Goal: Task Accomplishment & Management: Complete application form

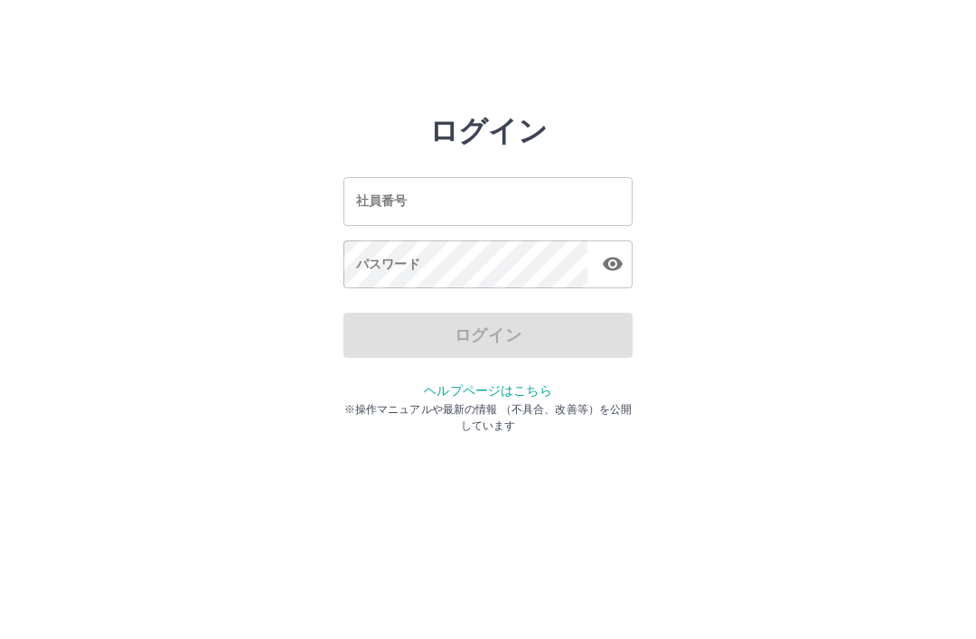
click at [474, 201] on input "社員番号" at bounding box center [487, 201] width 289 height 48
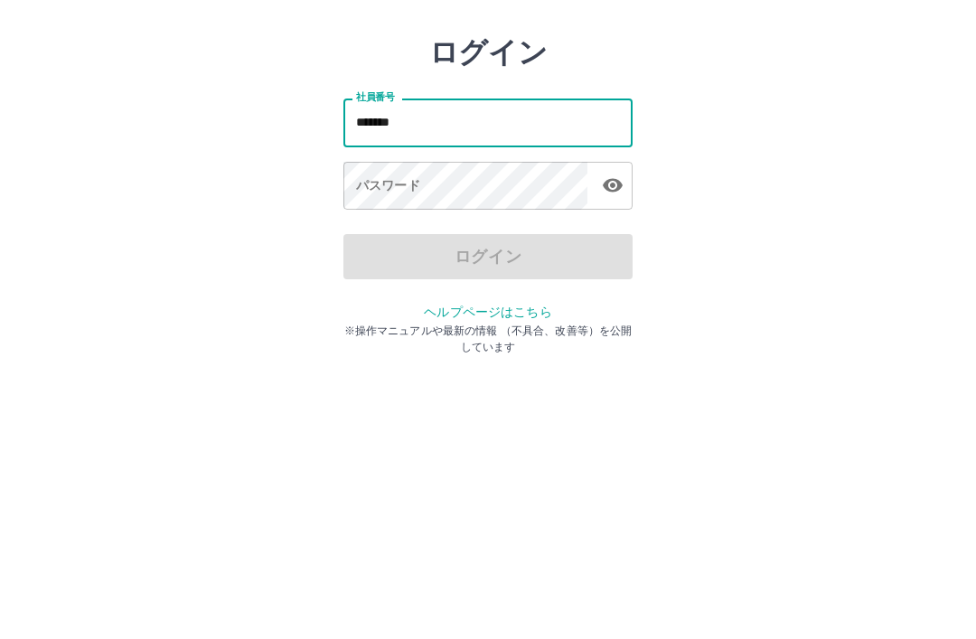
type input "*******"
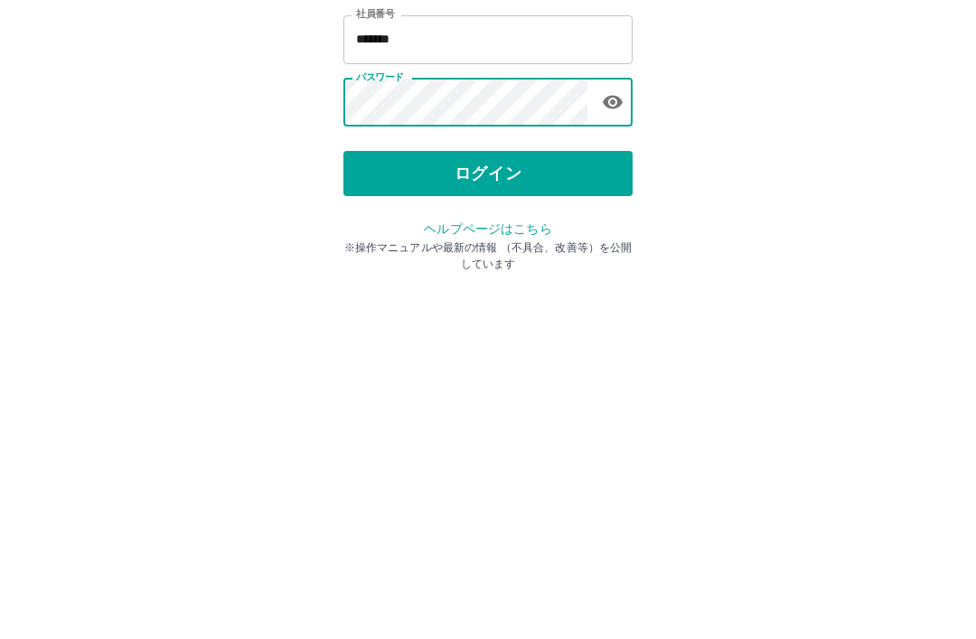
click at [505, 313] on button "ログイン" at bounding box center [487, 335] width 289 height 45
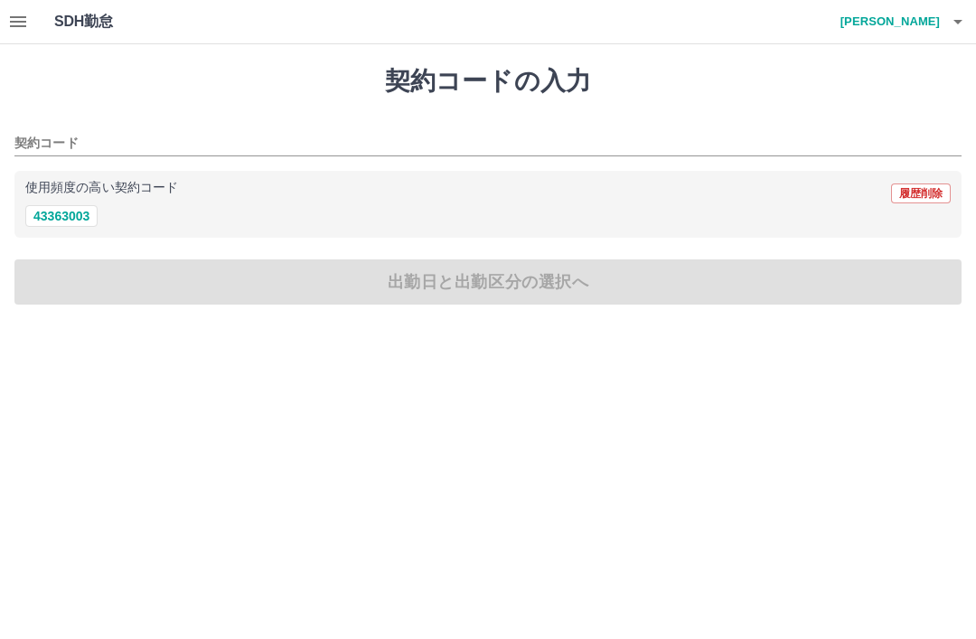
click at [82, 206] on button "43363003" at bounding box center [61, 216] width 72 height 22
type input "********"
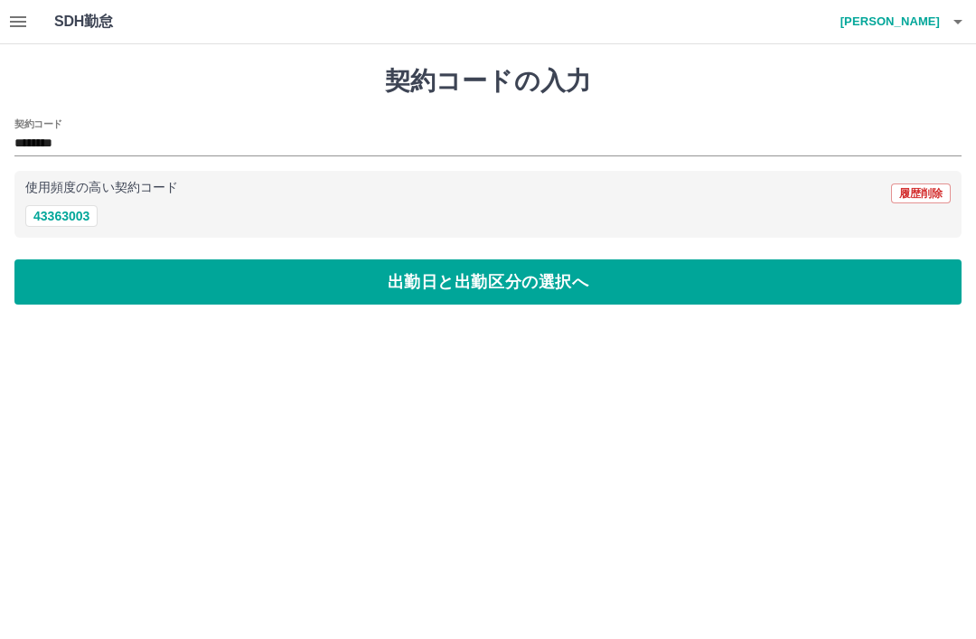
click at [522, 289] on button "出勤日と出勤区分の選択へ" at bounding box center [487, 281] width 947 height 45
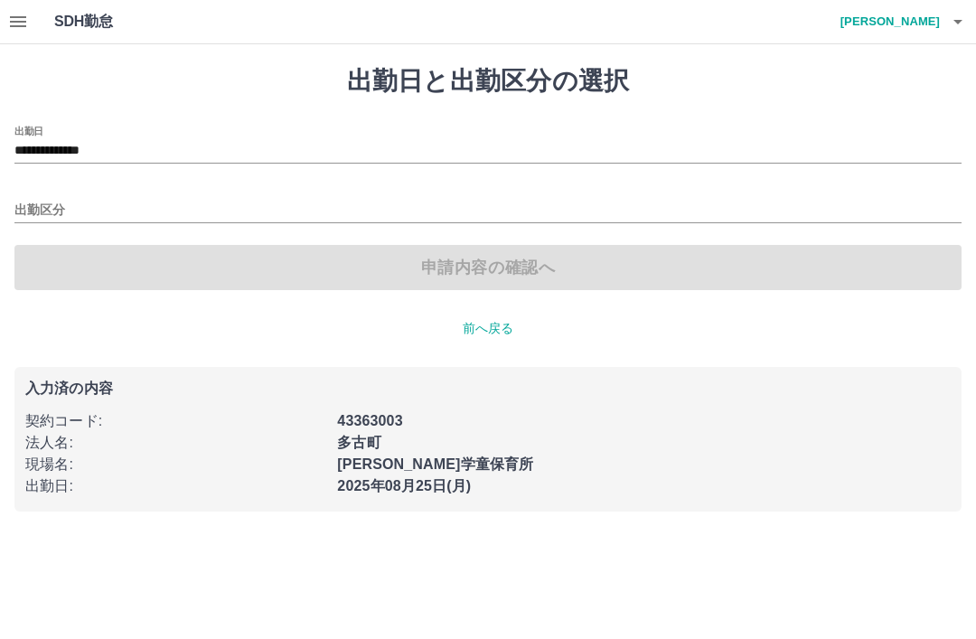
click at [60, 204] on input "出勤区分" at bounding box center [487, 211] width 947 height 23
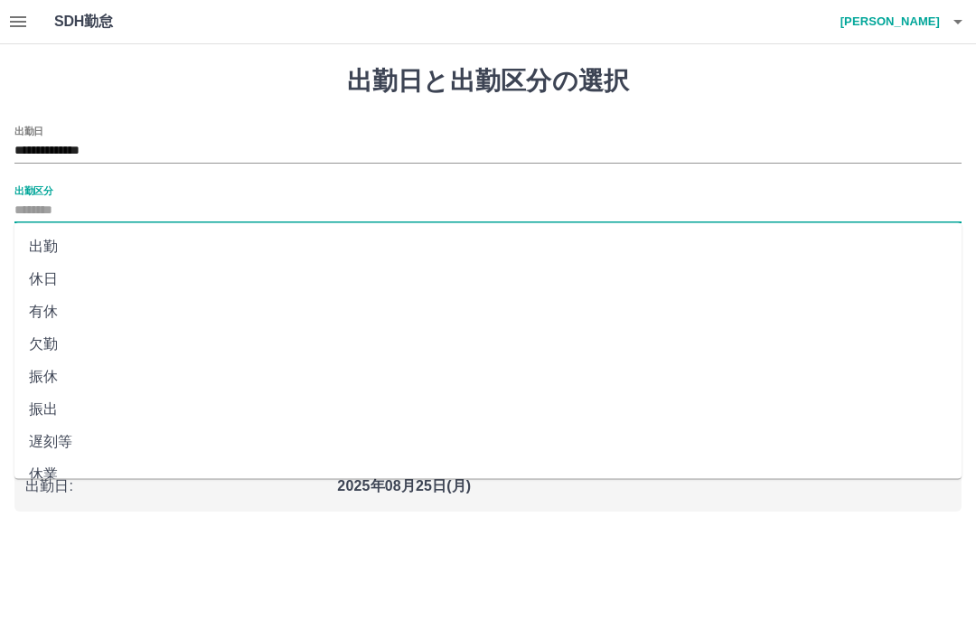
click at [60, 239] on li "出勤" at bounding box center [487, 246] width 947 height 33
type input "**"
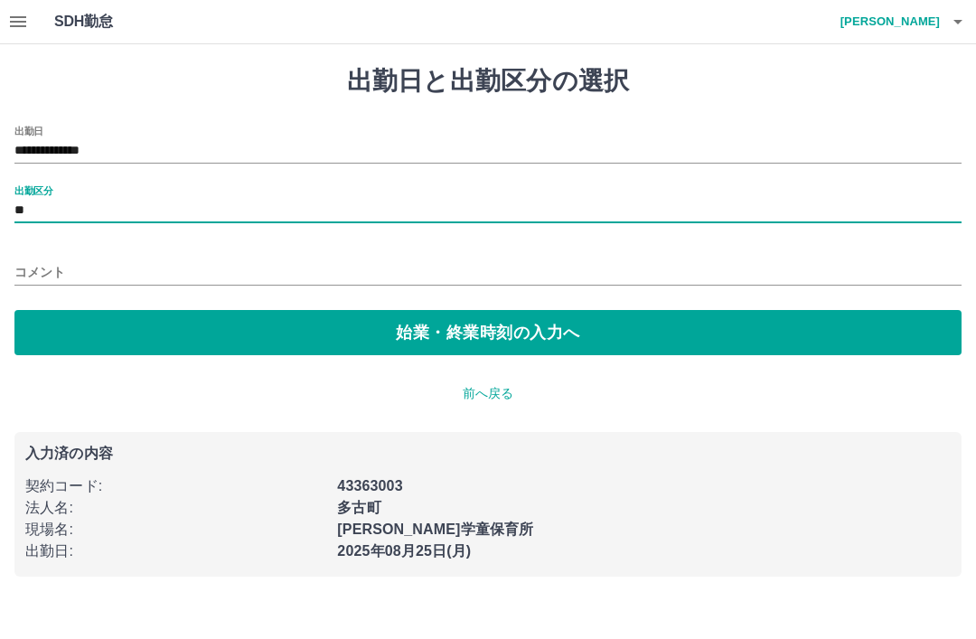
click at [482, 323] on button "始業・終業時刻の入力へ" at bounding box center [487, 332] width 947 height 45
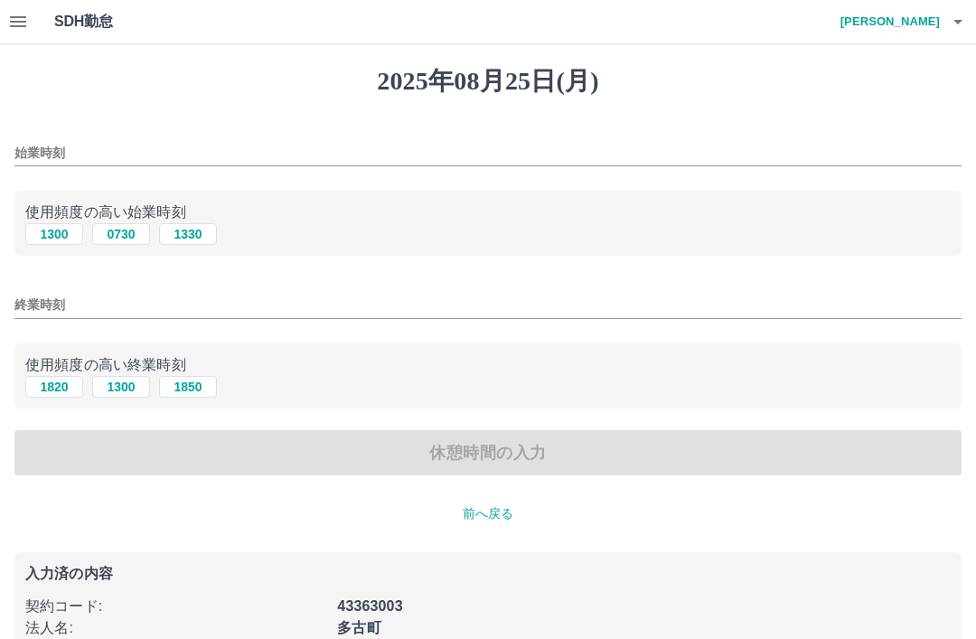
click at [50, 155] on input "始業時刻" at bounding box center [487, 153] width 947 height 26
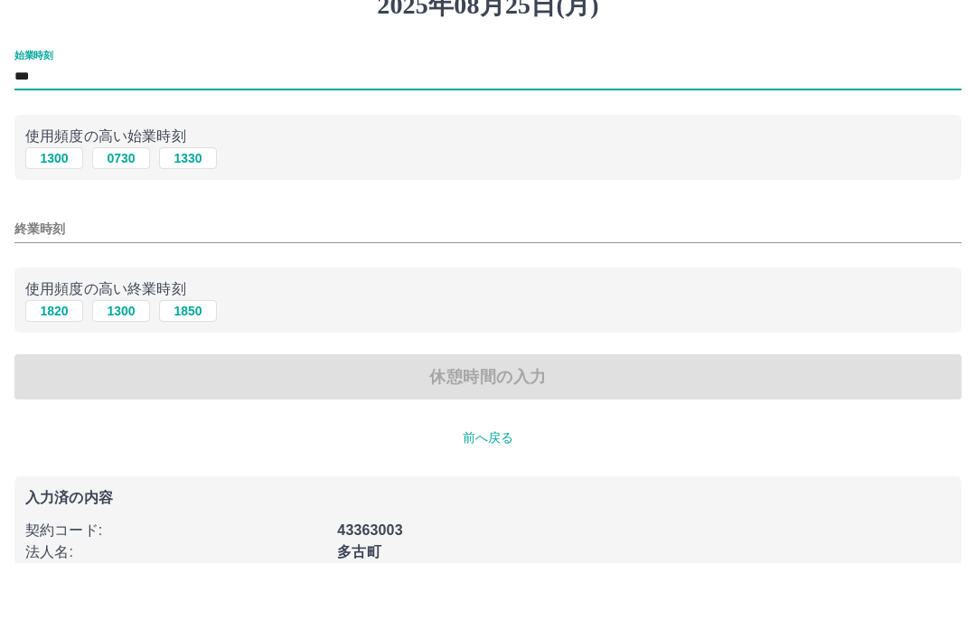
type input "***"
click at [75, 292] on input "終業時刻" at bounding box center [487, 305] width 947 height 26
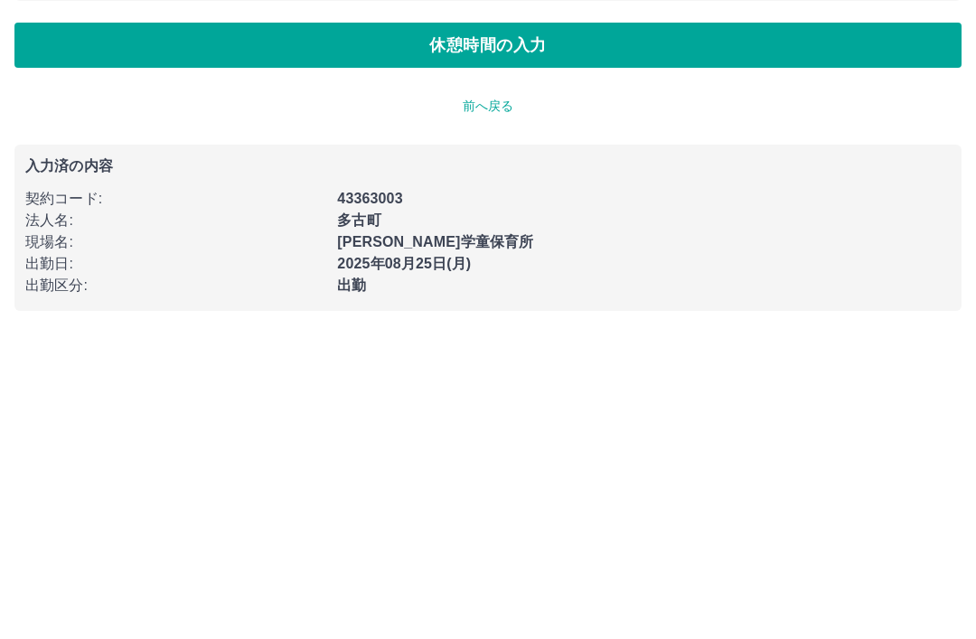
scroll to position [103, 0]
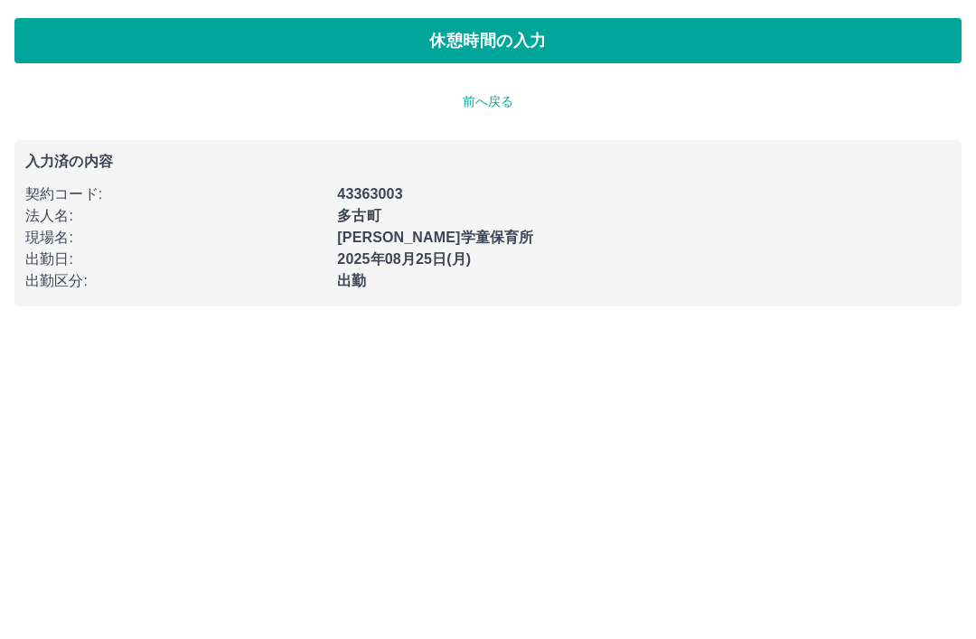
type input "****"
click at [513, 329] on button "休憩時間の入力" at bounding box center [487, 351] width 947 height 45
type input "****"
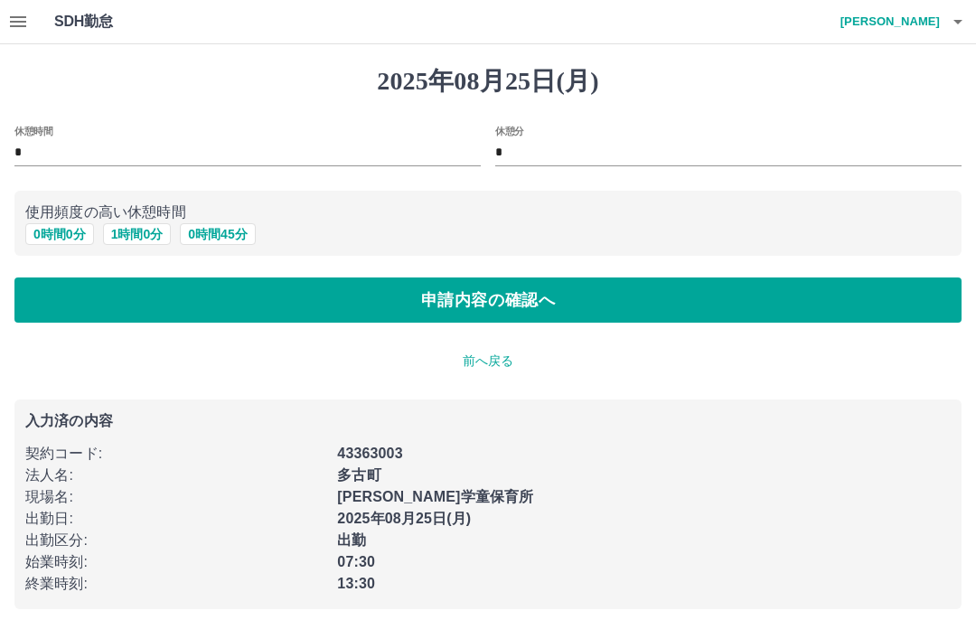
click at [58, 144] on input "*" at bounding box center [247, 153] width 466 height 26
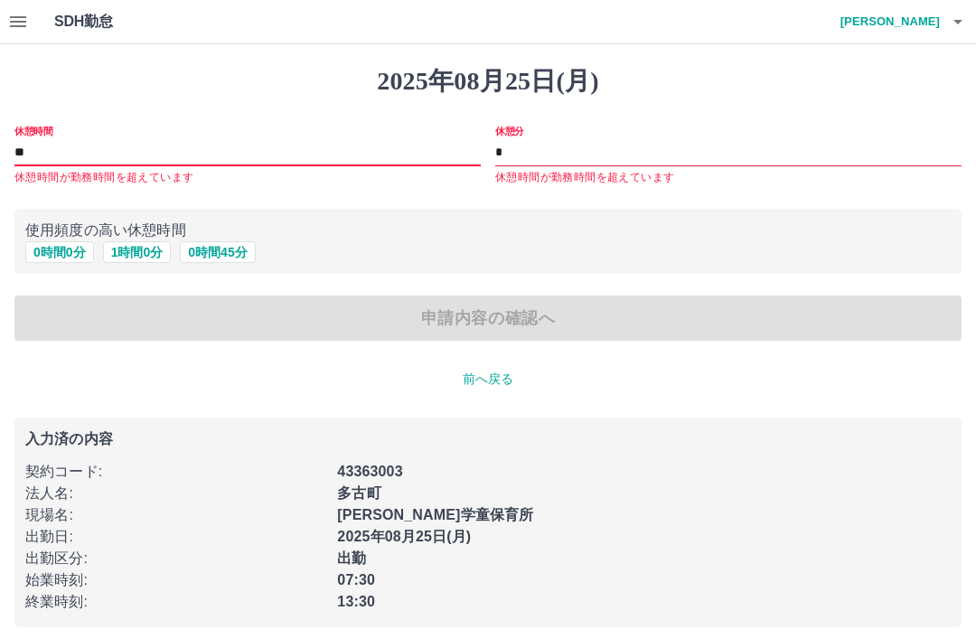
type input "*"
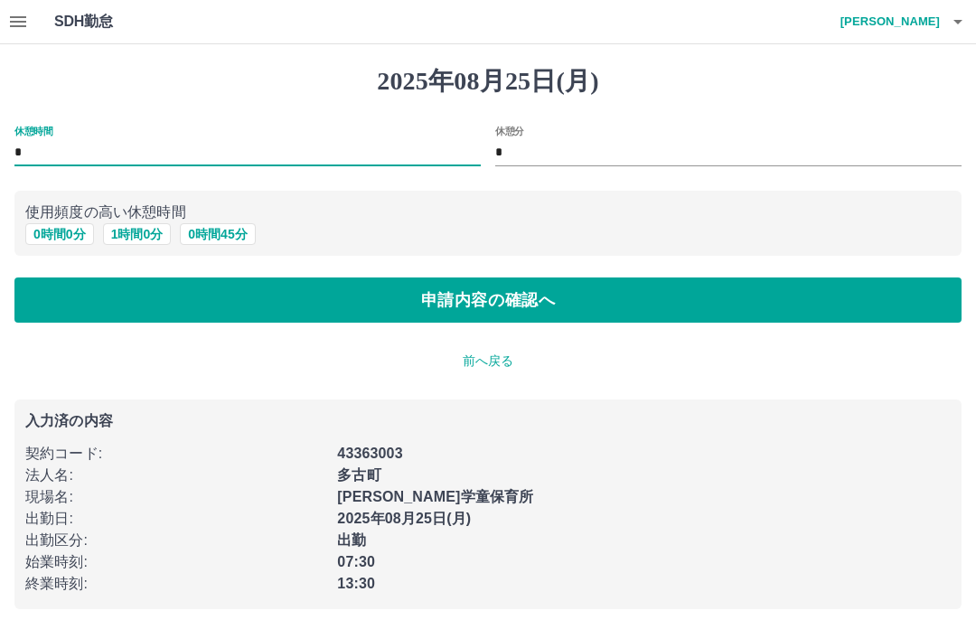
click at [30, 151] on input "*" at bounding box center [247, 153] width 466 height 26
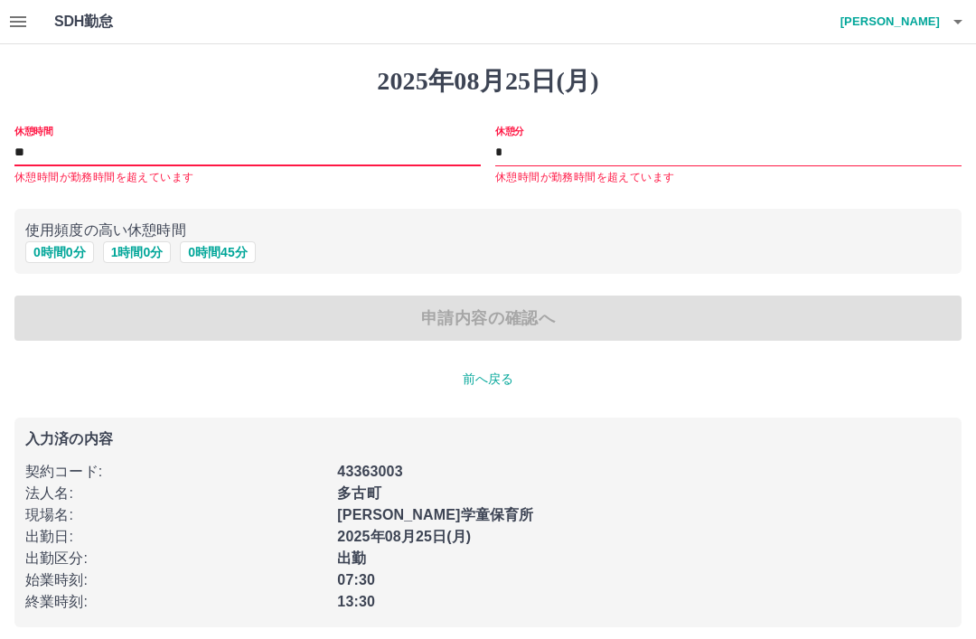
type input "*"
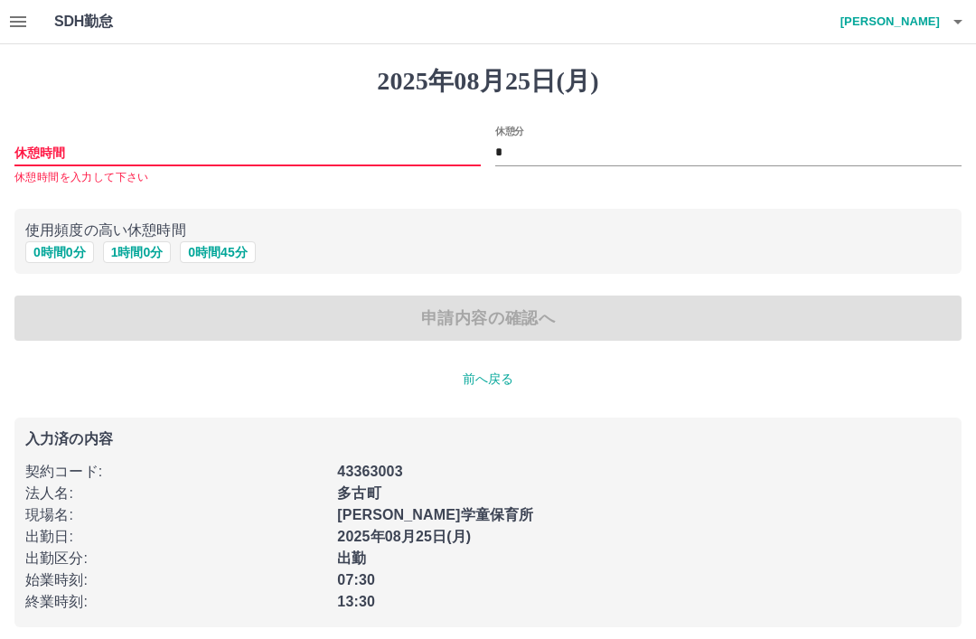
click at [549, 164] on input "*" at bounding box center [728, 153] width 466 height 26
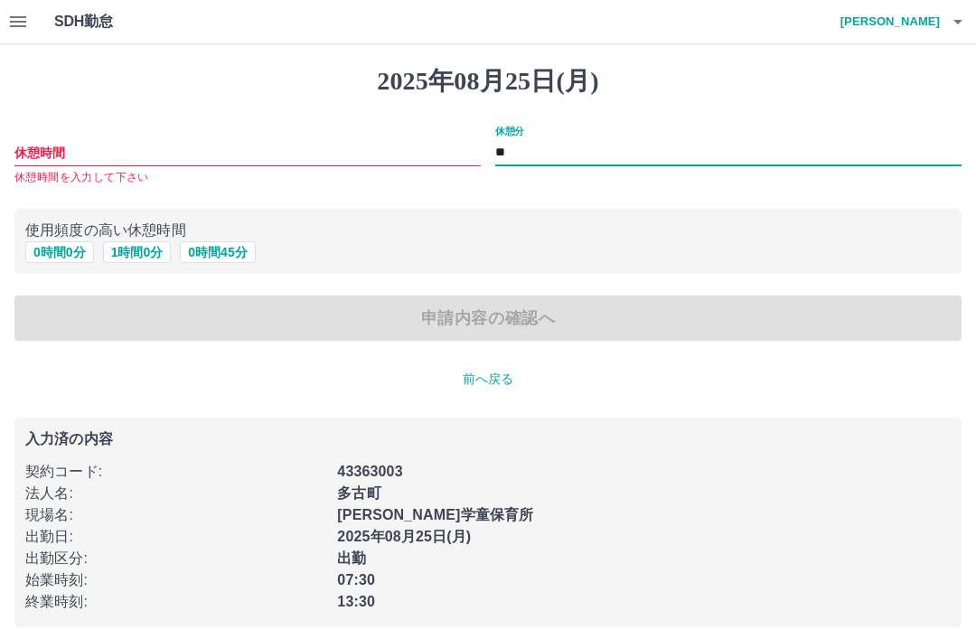
type input "*"
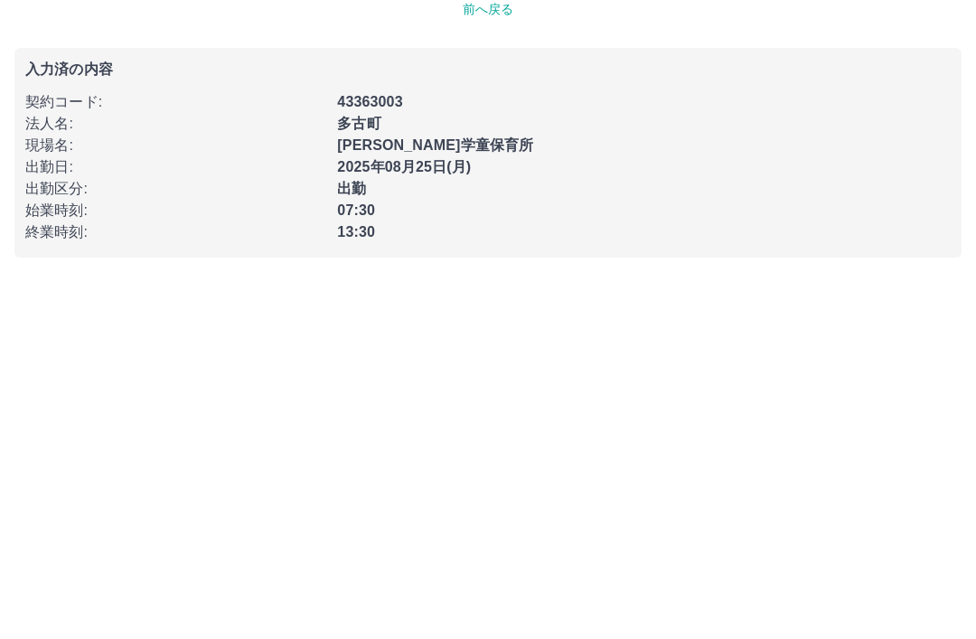
scroll to position [1, 0]
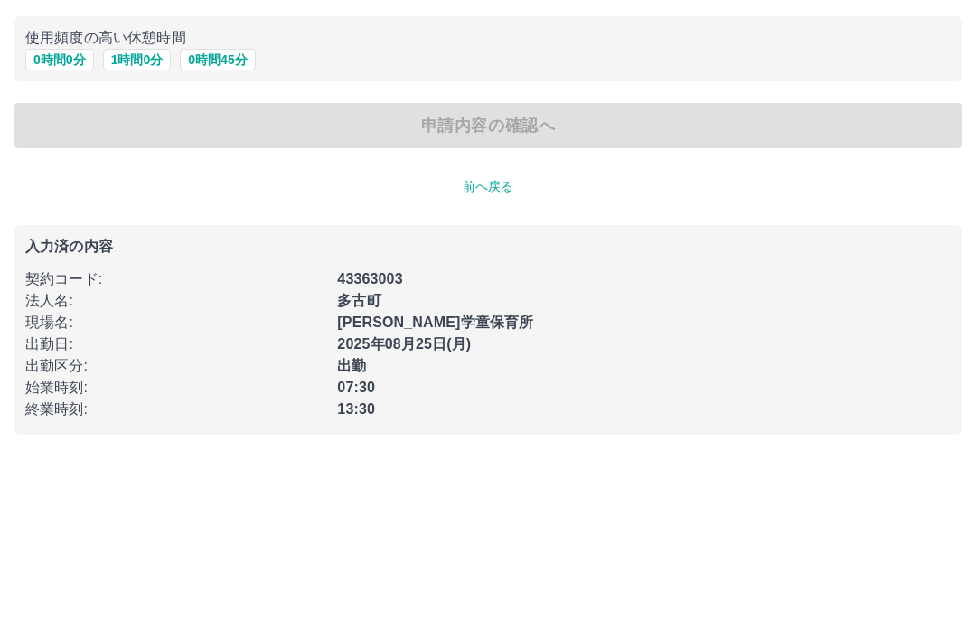
type input "**"
click at [511, 295] on div "申請内容の確認へ" at bounding box center [487, 317] width 947 height 45
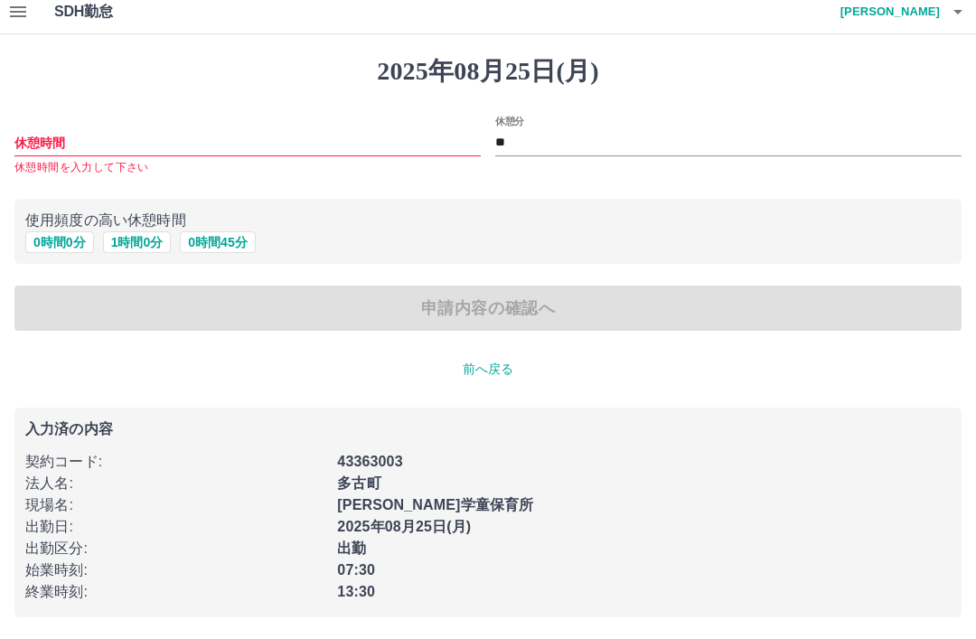
click at [486, 308] on div "申請内容の確認へ" at bounding box center [487, 308] width 947 height 45
click at [439, 305] on div "申請内容の確認へ" at bounding box center [487, 308] width 947 height 45
click at [417, 320] on div "申請内容の確認へ" at bounding box center [487, 308] width 947 height 45
click at [503, 316] on div "申請内容の確認へ" at bounding box center [487, 308] width 947 height 45
click at [474, 299] on div "申請内容の確認へ" at bounding box center [487, 308] width 947 height 45
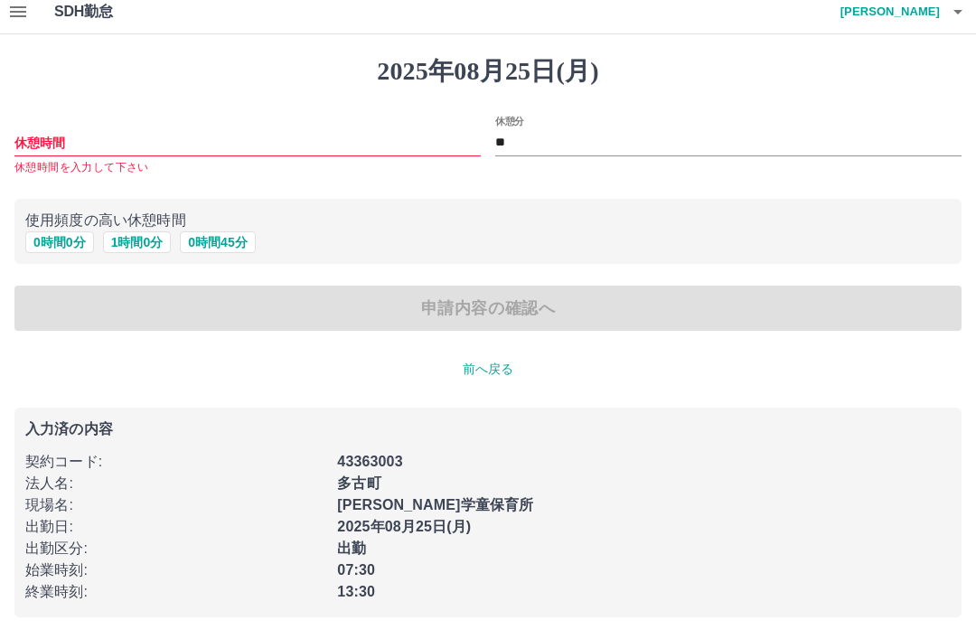
scroll to position [0, 0]
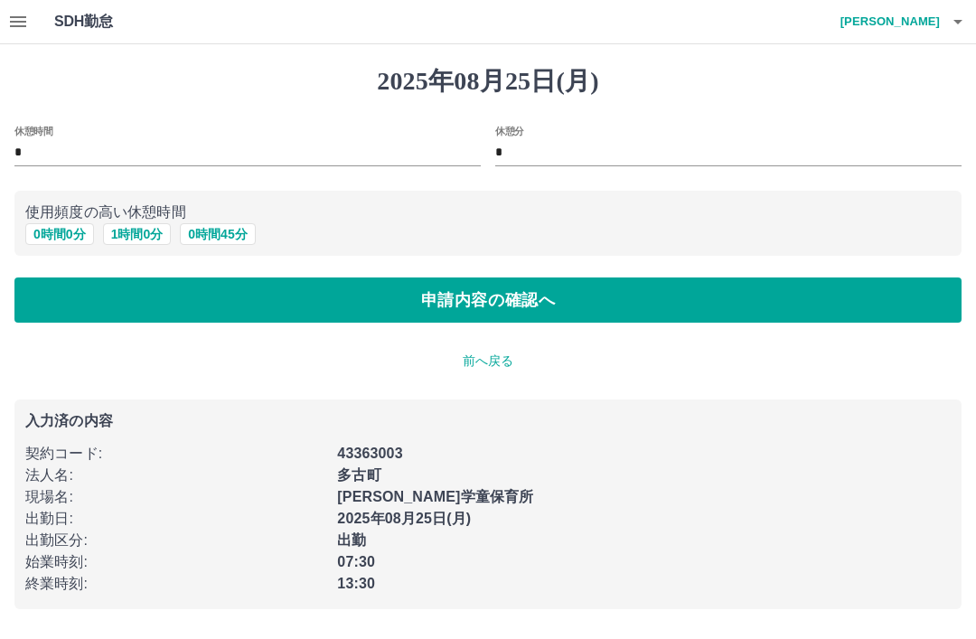
click at [453, 312] on button "申請内容の確認へ" at bounding box center [487, 299] width 947 height 45
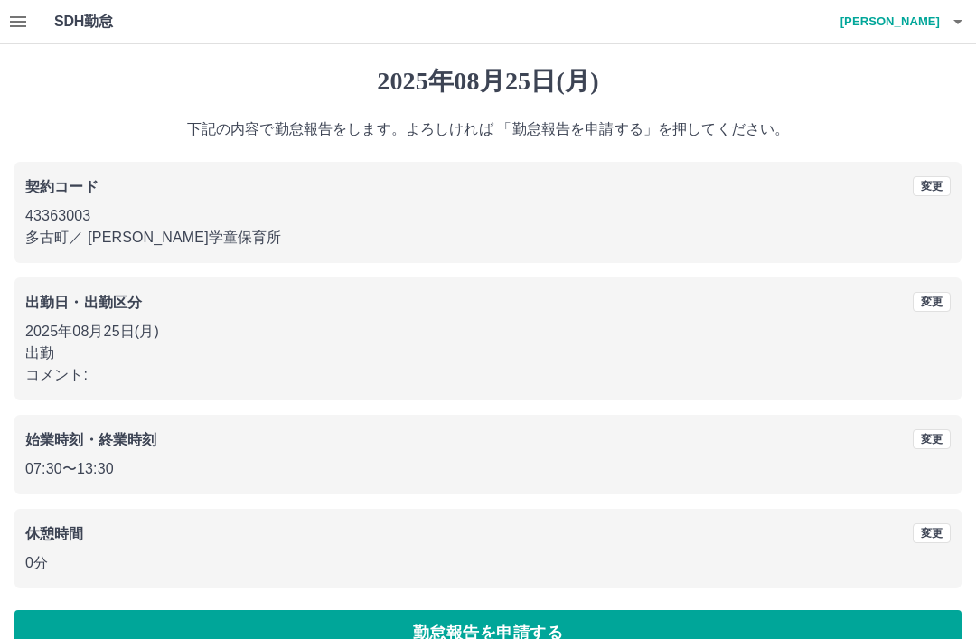
click at [970, 529] on div "[DATE] 下記の内容で勤怠報告をします。よろしければ 「勤怠報告を申請する」を押してください。 契約コード 変更 43363003 多古町 ／ [PERS…" at bounding box center [488, 360] width 976 height 633
click at [946, 529] on button "変更" at bounding box center [932, 533] width 38 height 20
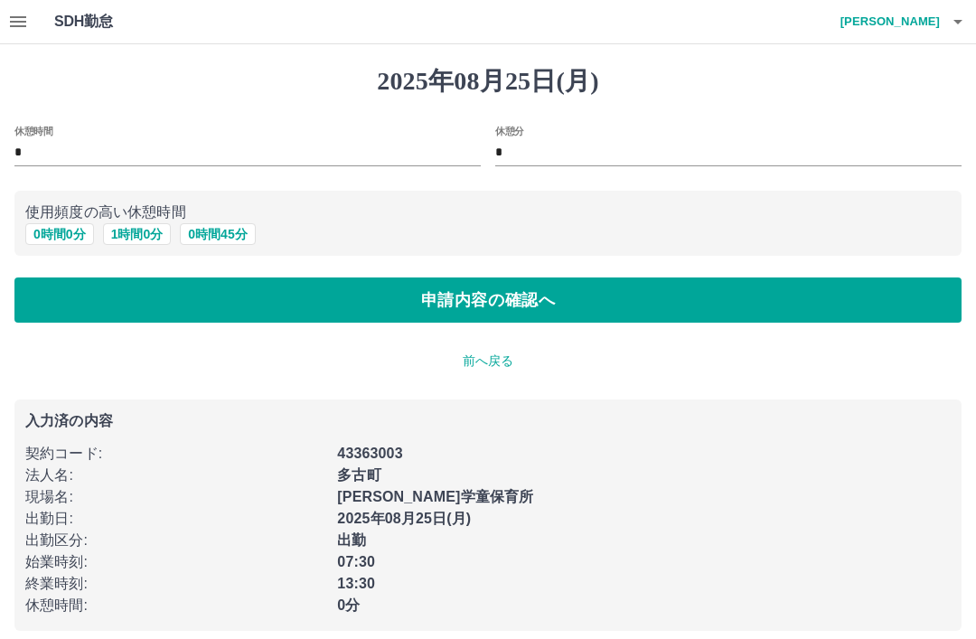
click at [558, 147] on input "*" at bounding box center [728, 153] width 466 height 26
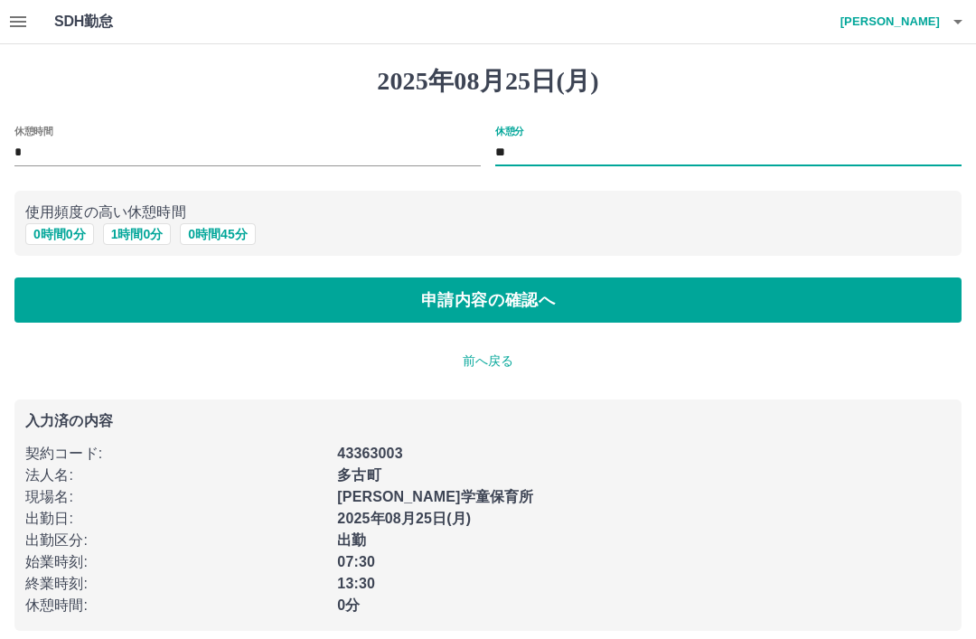
type input "*"
type input "**"
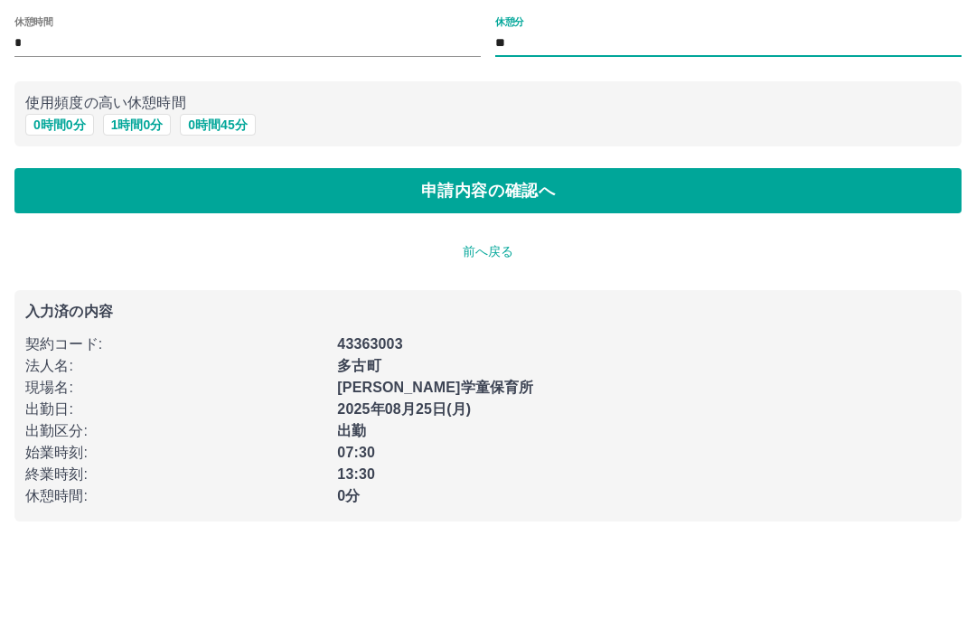
click at [499, 277] on button "申請内容の確認へ" at bounding box center [487, 299] width 947 height 45
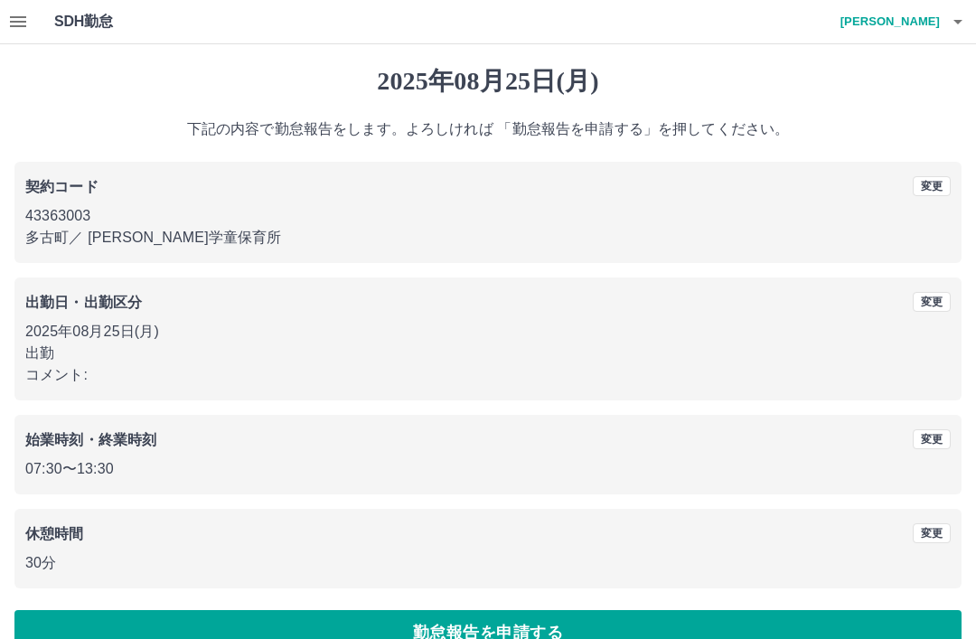
click at [939, 538] on button "変更" at bounding box center [932, 533] width 38 height 20
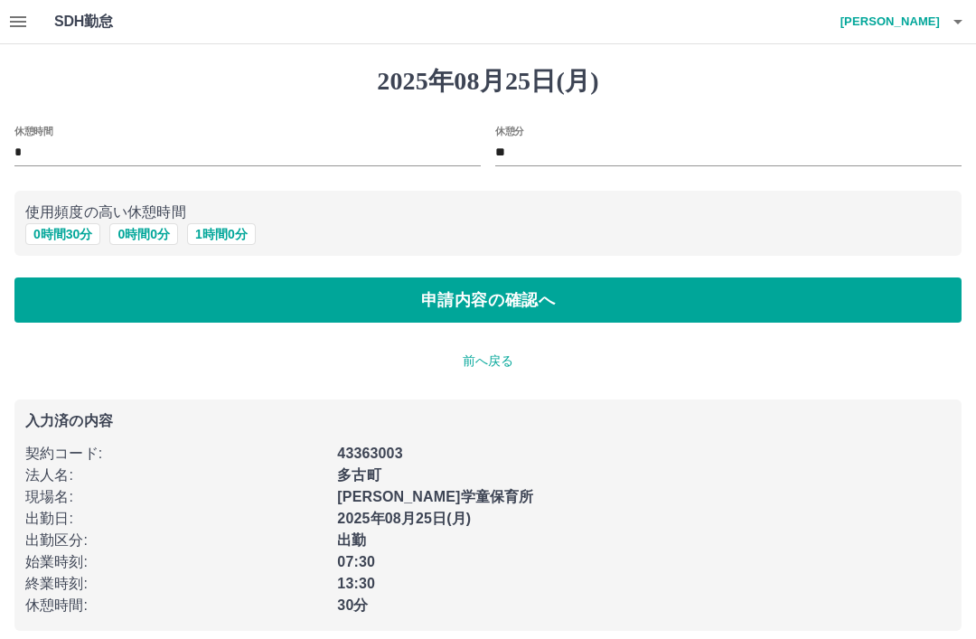
click at [464, 300] on button "申請内容の確認へ" at bounding box center [487, 299] width 947 height 45
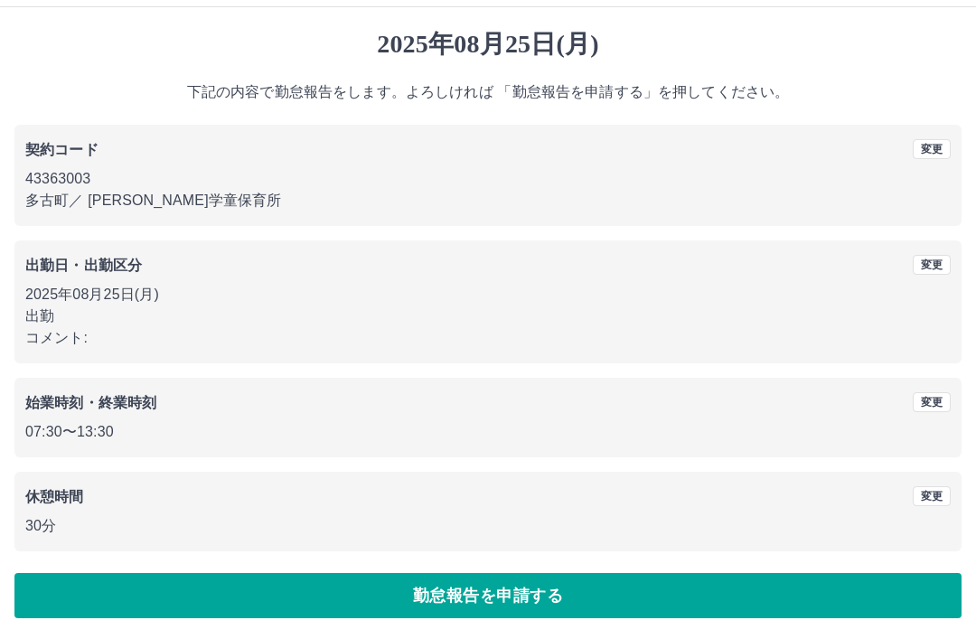
scroll to position [36, 0]
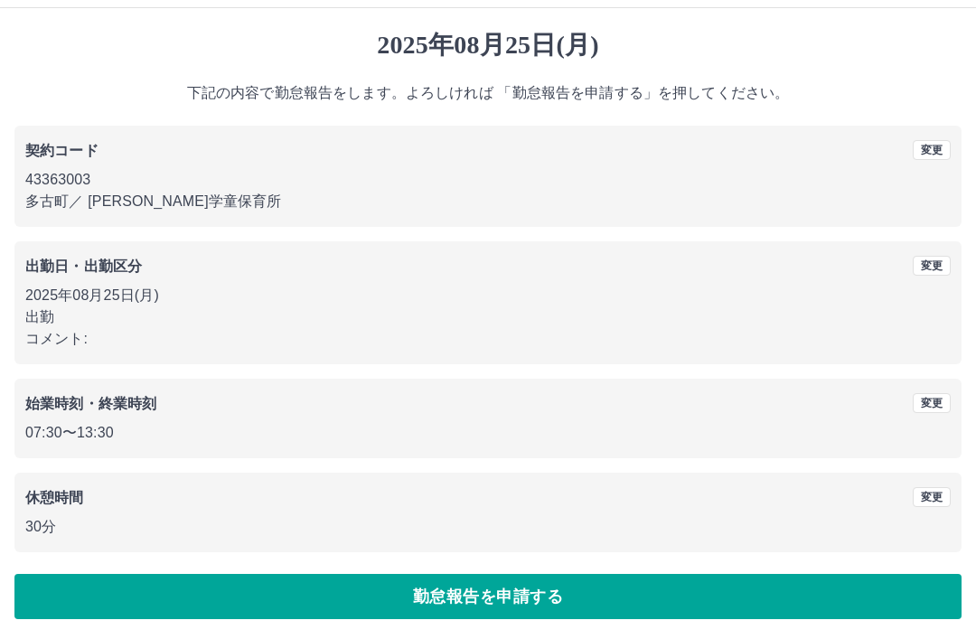
click at [494, 602] on button "勤怠報告を申請する" at bounding box center [487, 596] width 947 height 45
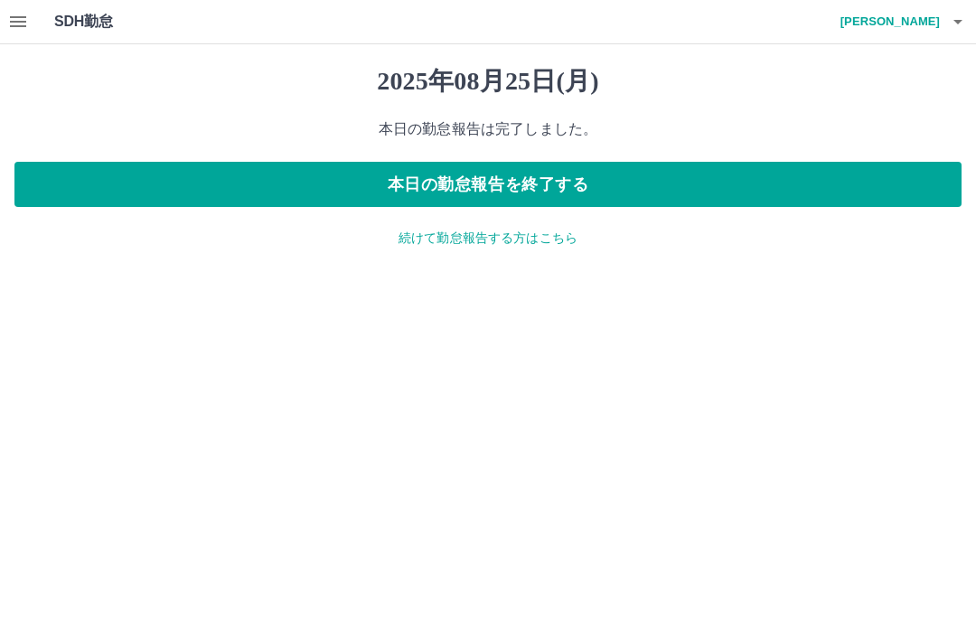
click at [538, 192] on button "本日の勤怠報告を終了する" at bounding box center [487, 184] width 947 height 45
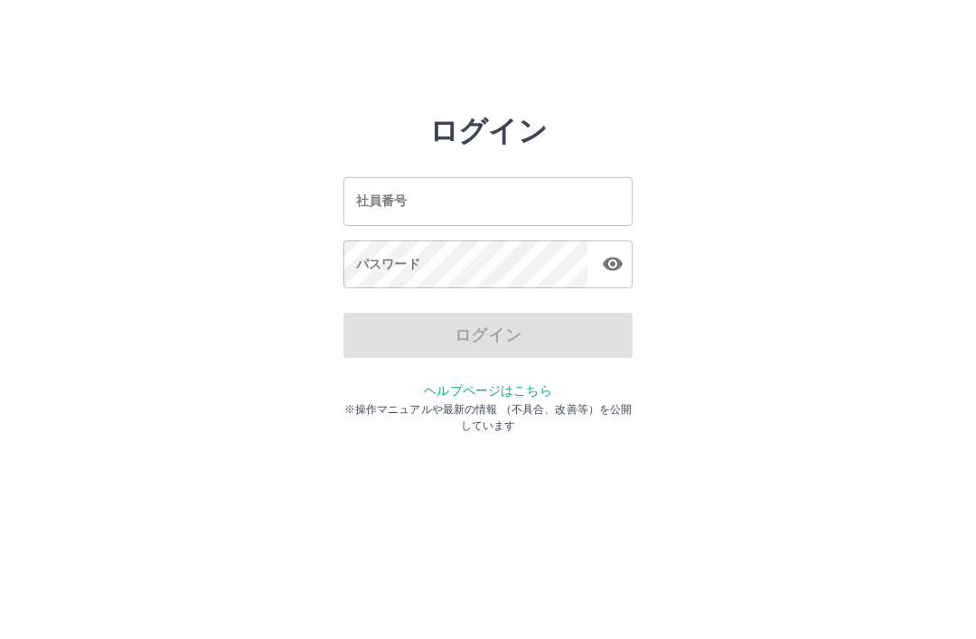
click at [492, 199] on input "社員番号" at bounding box center [487, 201] width 289 height 48
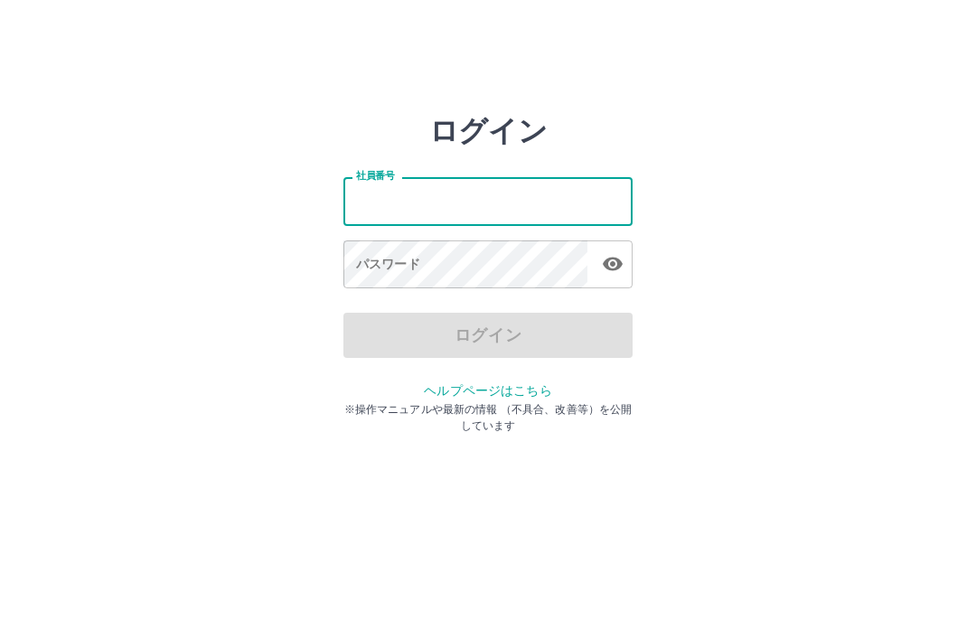
click at [492, 199] on input "社員番号" at bounding box center [487, 201] width 289 height 48
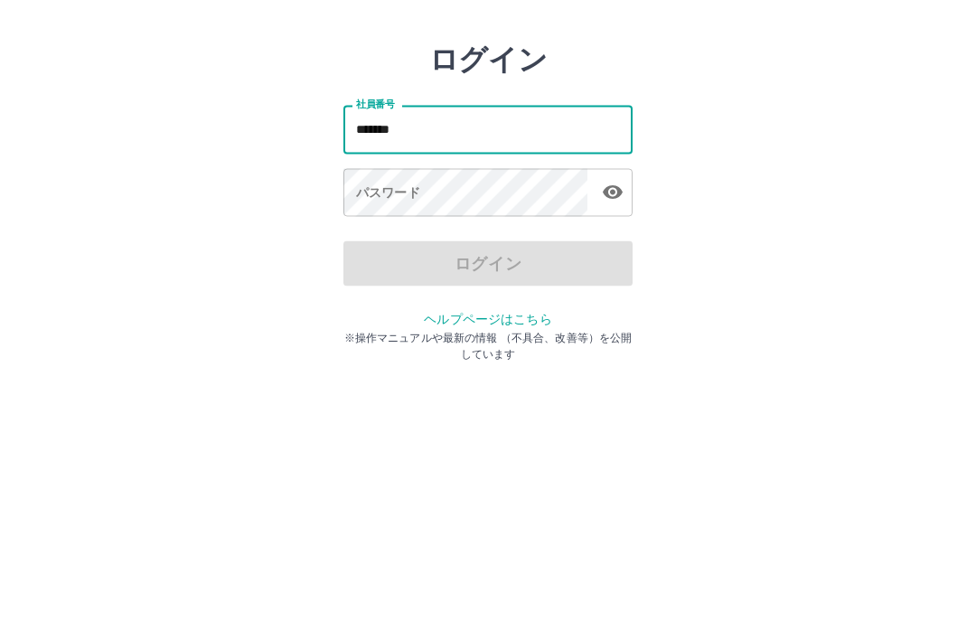
type input "*******"
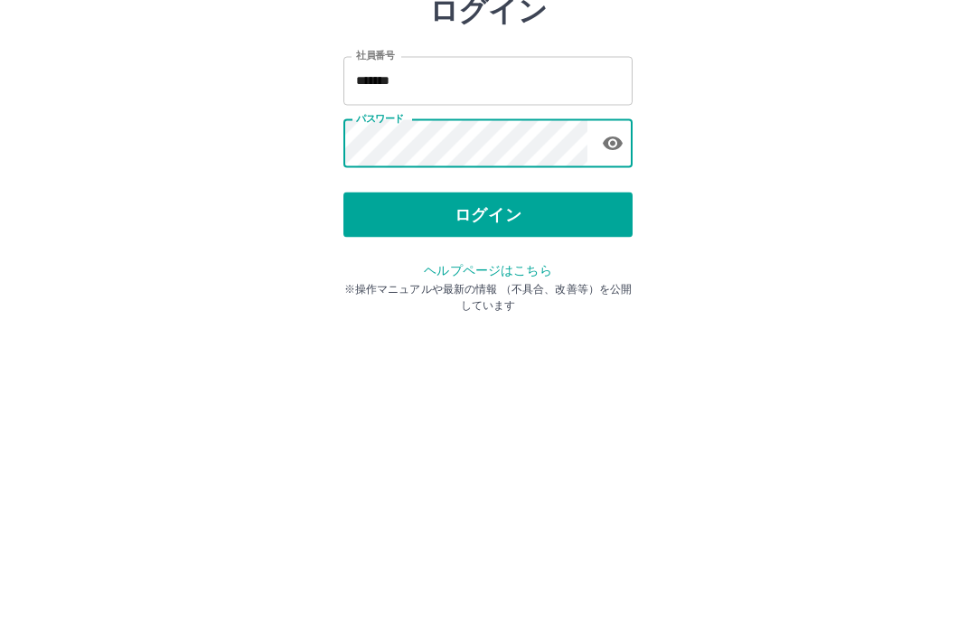
click at [537, 313] on button "ログイン" at bounding box center [487, 335] width 289 height 45
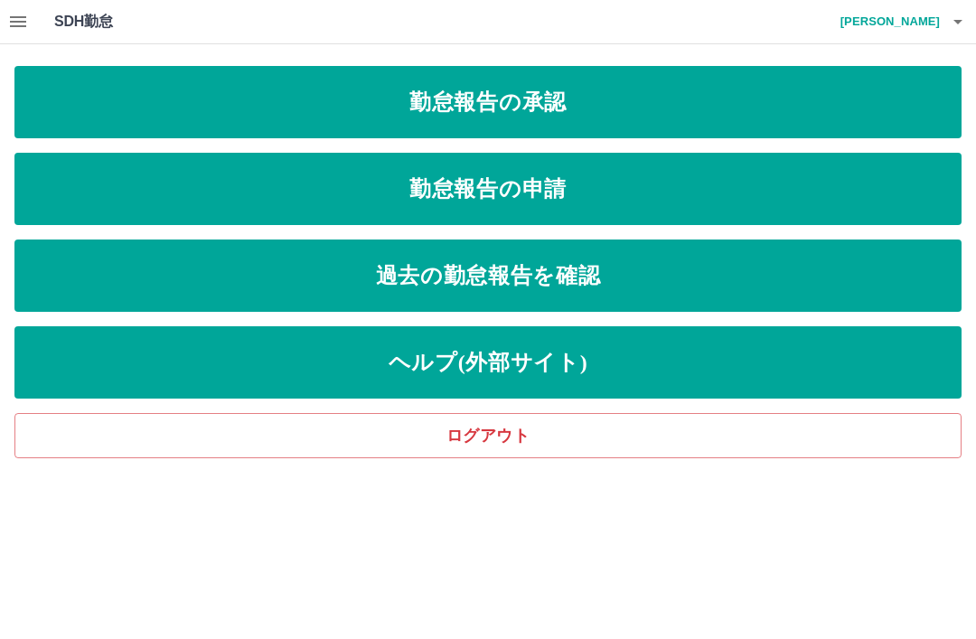
click at [618, 118] on link "勤怠報告の承認" at bounding box center [487, 102] width 947 height 72
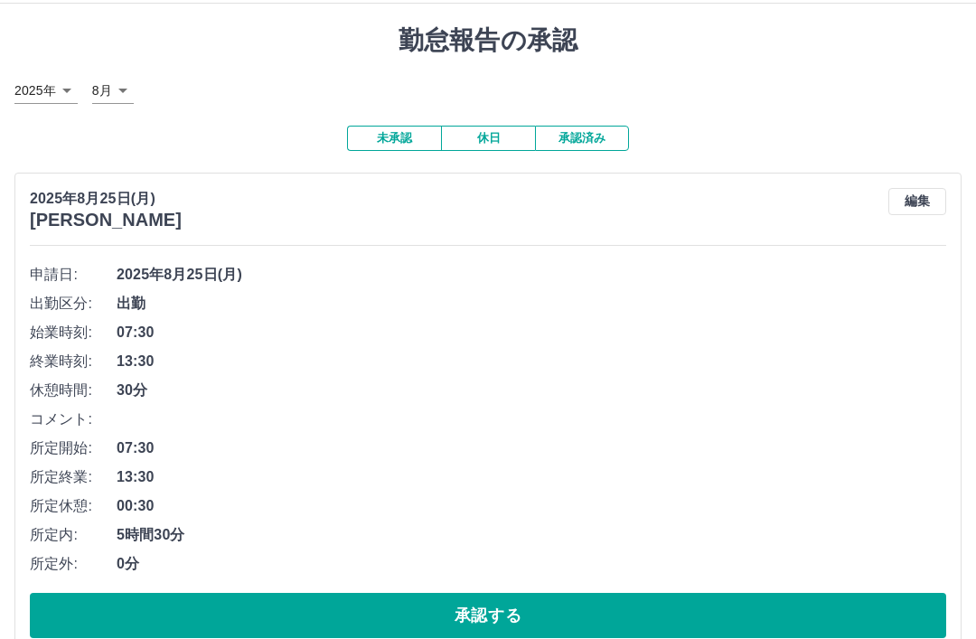
scroll to position [40, 0]
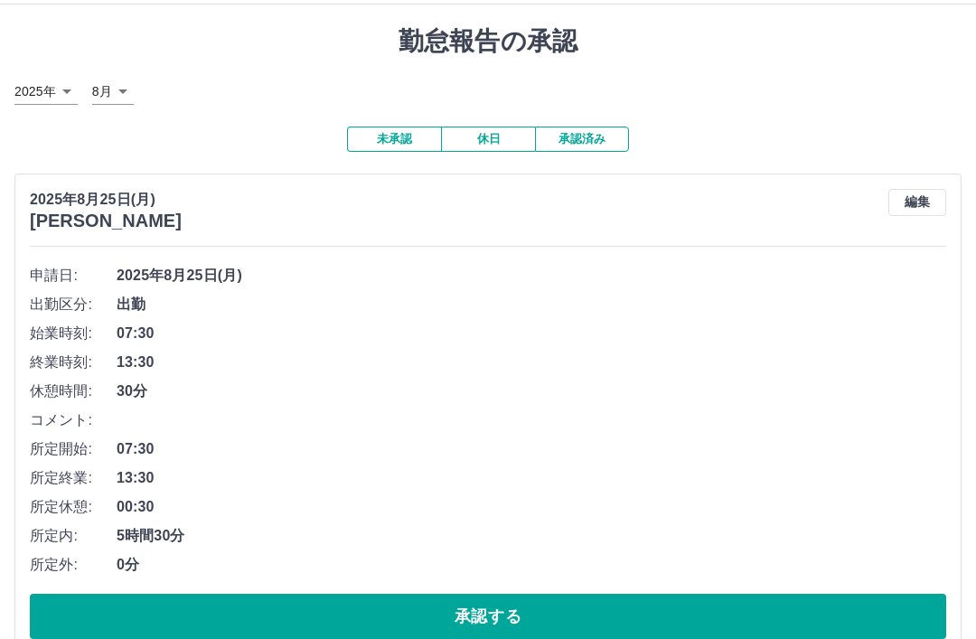
click at [513, 617] on button "承認する" at bounding box center [488, 616] width 916 height 45
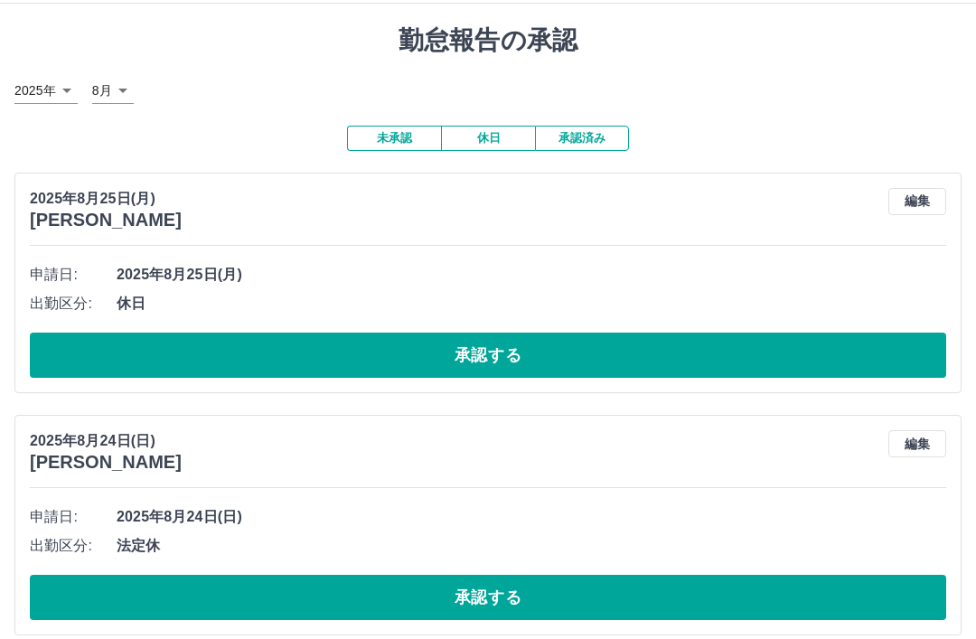
click at [535, 360] on button "承認する" at bounding box center [488, 355] width 916 height 45
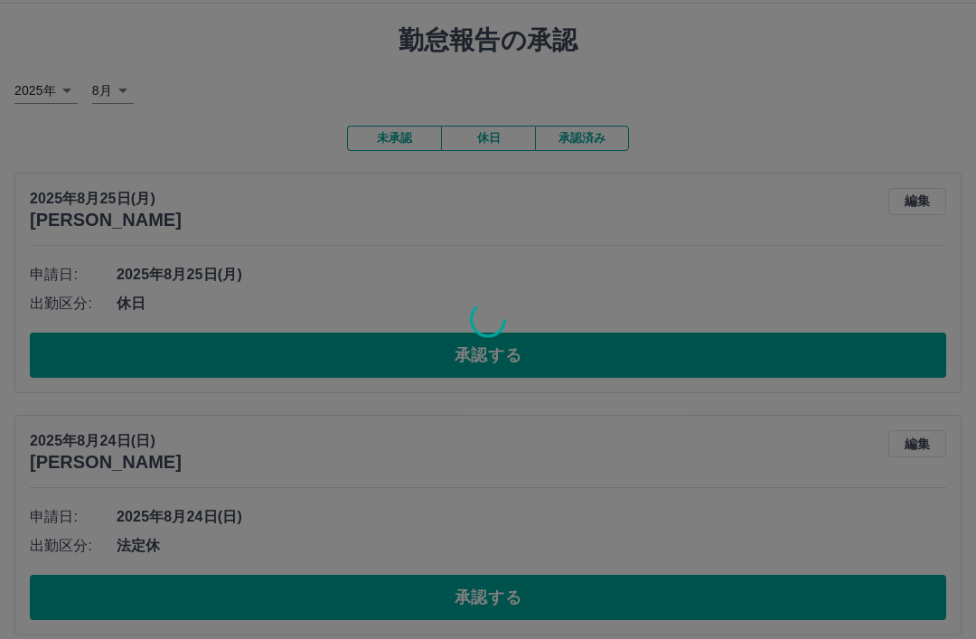
scroll to position [41, 0]
click at [534, 359] on div at bounding box center [488, 319] width 976 height 639
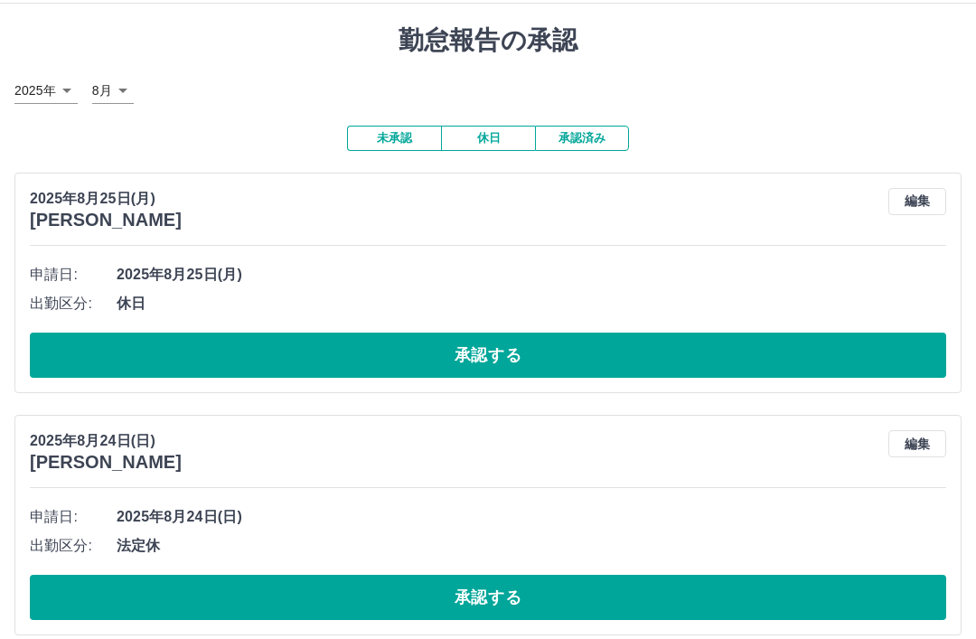
scroll to position [39, 0]
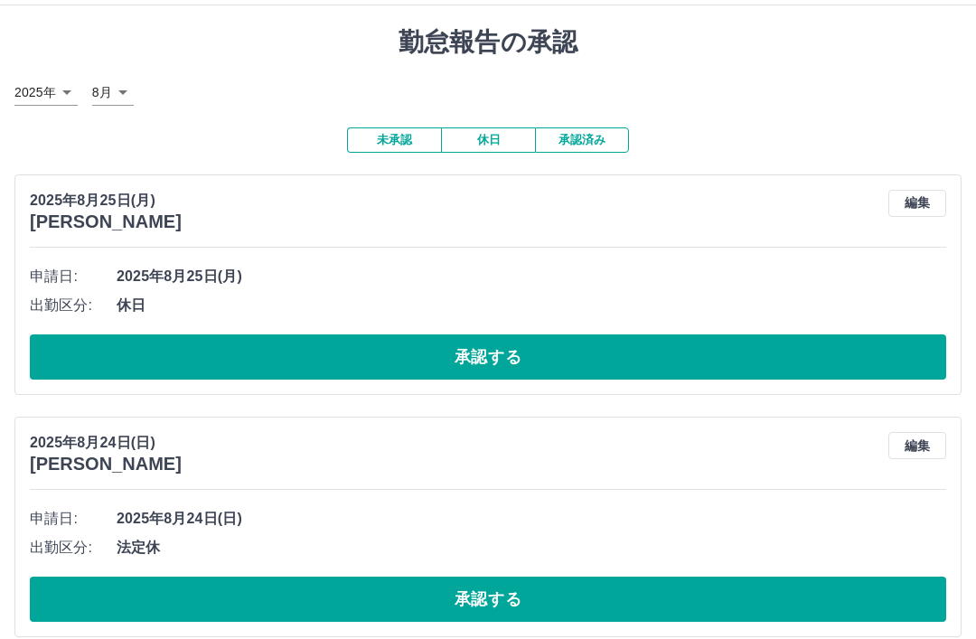
click at [505, 367] on button "承認する" at bounding box center [488, 356] width 916 height 45
click at [553, 366] on button "承認する" at bounding box center [488, 356] width 916 height 45
click at [585, 369] on button "承認する" at bounding box center [488, 356] width 916 height 45
click at [543, 367] on button "承認する" at bounding box center [488, 356] width 916 height 45
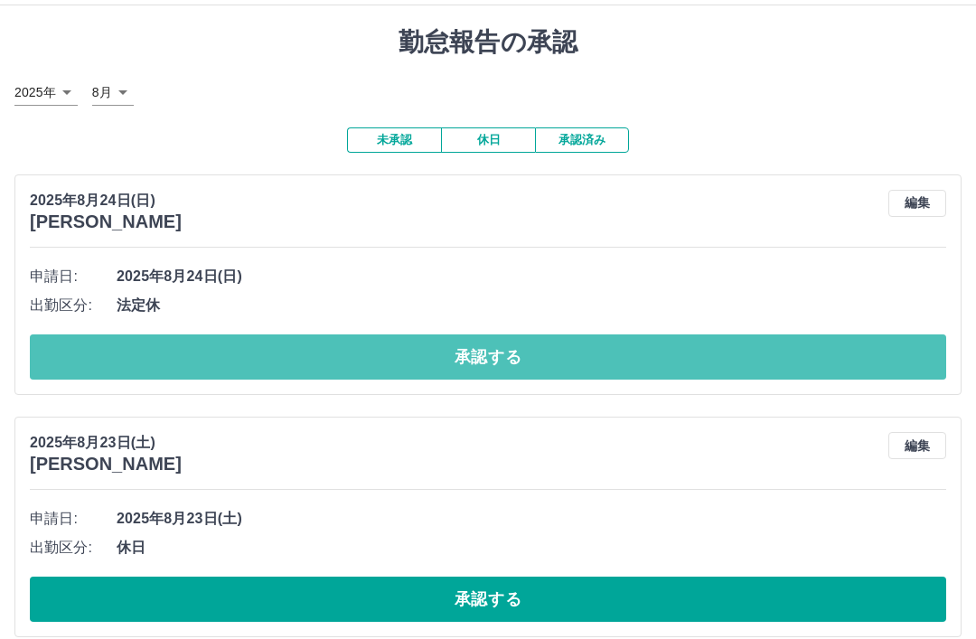
click at [508, 364] on button "承認する" at bounding box center [488, 356] width 916 height 45
click at [507, 363] on div at bounding box center [488, 319] width 976 height 639
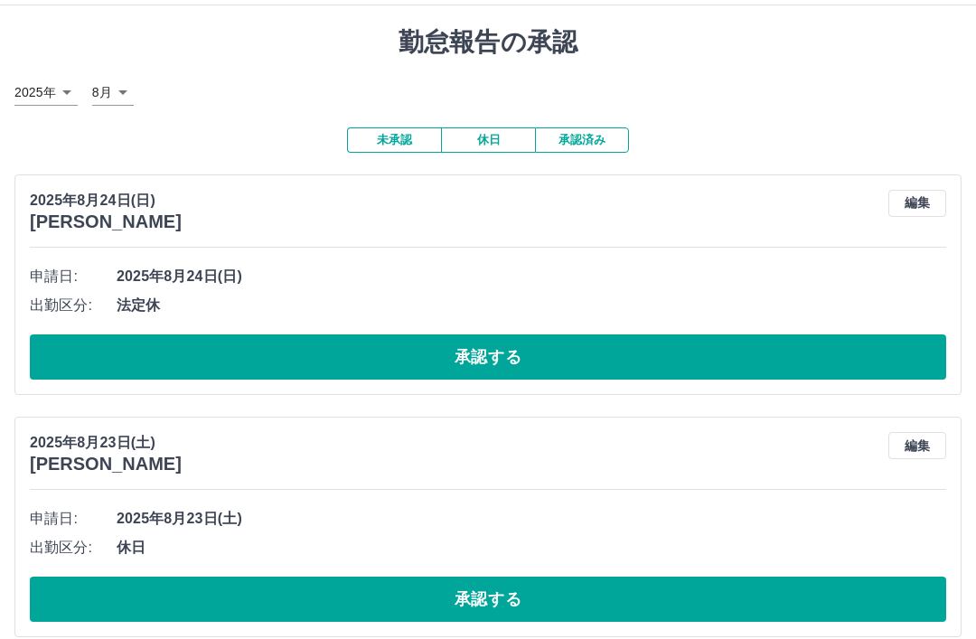
click at [538, 370] on button "承認する" at bounding box center [488, 356] width 916 height 45
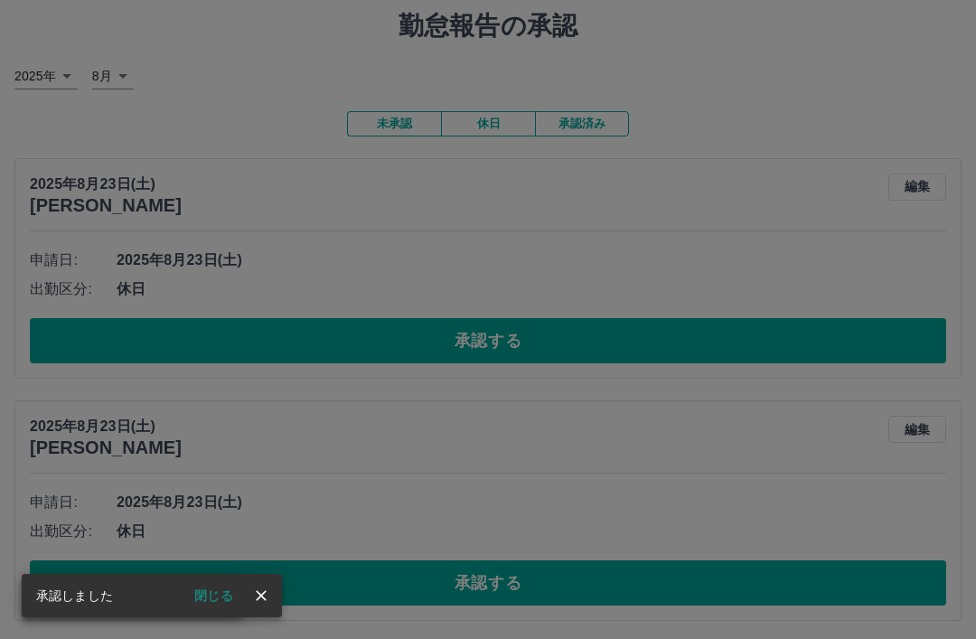
scroll to position [56, 0]
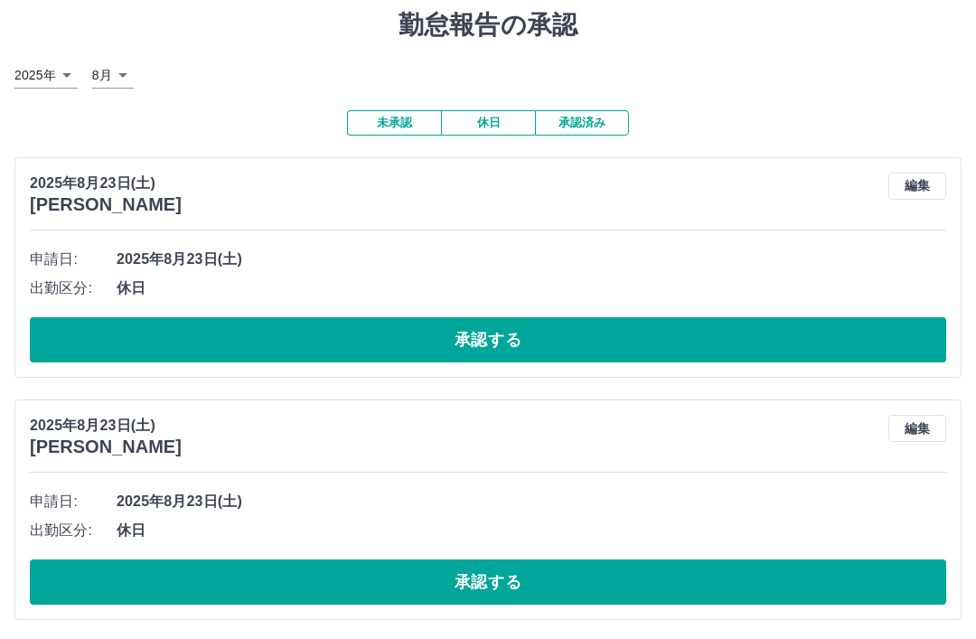
click at [544, 355] on button "承認する" at bounding box center [488, 339] width 916 height 45
click at [543, 354] on div "承認権限がありません" at bounding box center [488, 319] width 976 height 639
click at [522, 358] on button "承認する" at bounding box center [488, 339] width 916 height 45
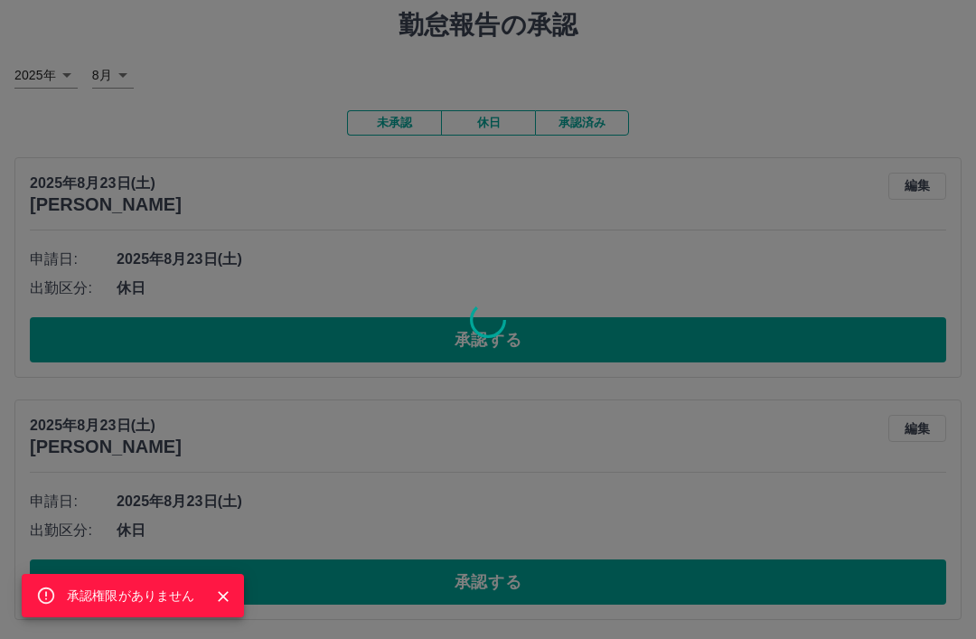
scroll to position [0, 0]
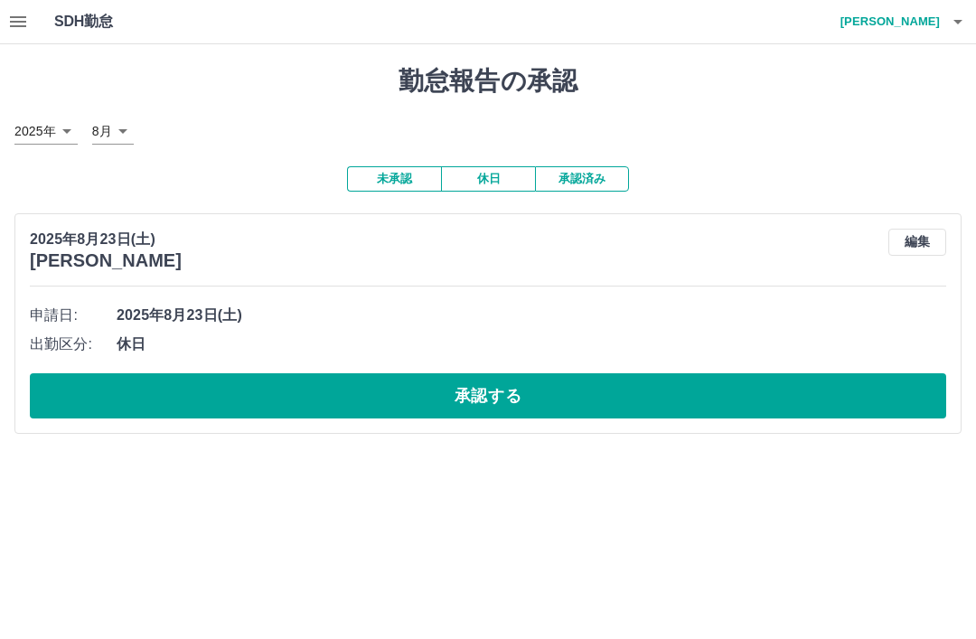
click at [545, 400] on button "承認する" at bounding box center [488, 395] width 916 height 45
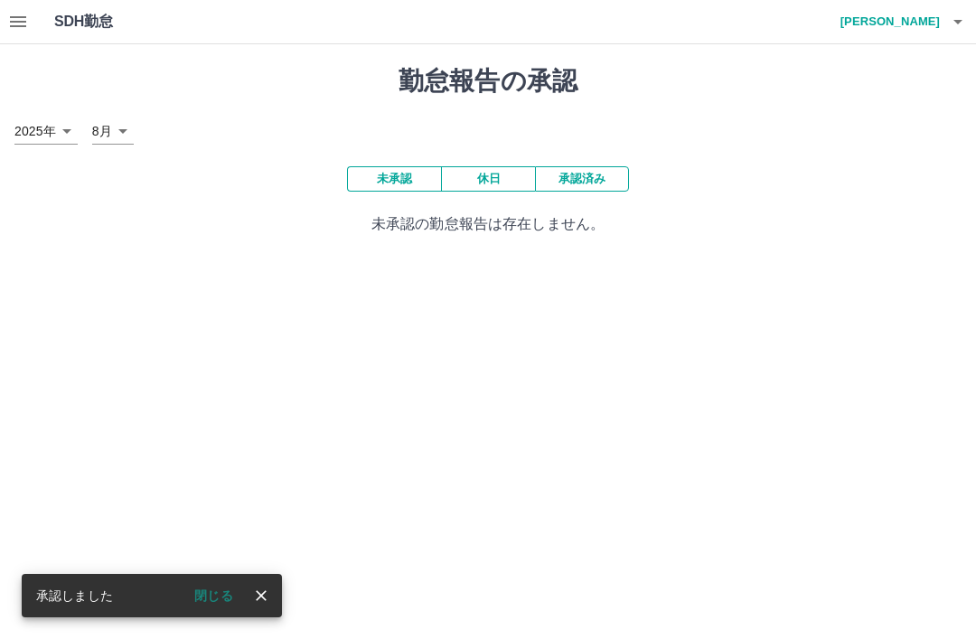
click at [589, 186] on button "承認済み" at bounding box center [582, 178] width 94 height 25
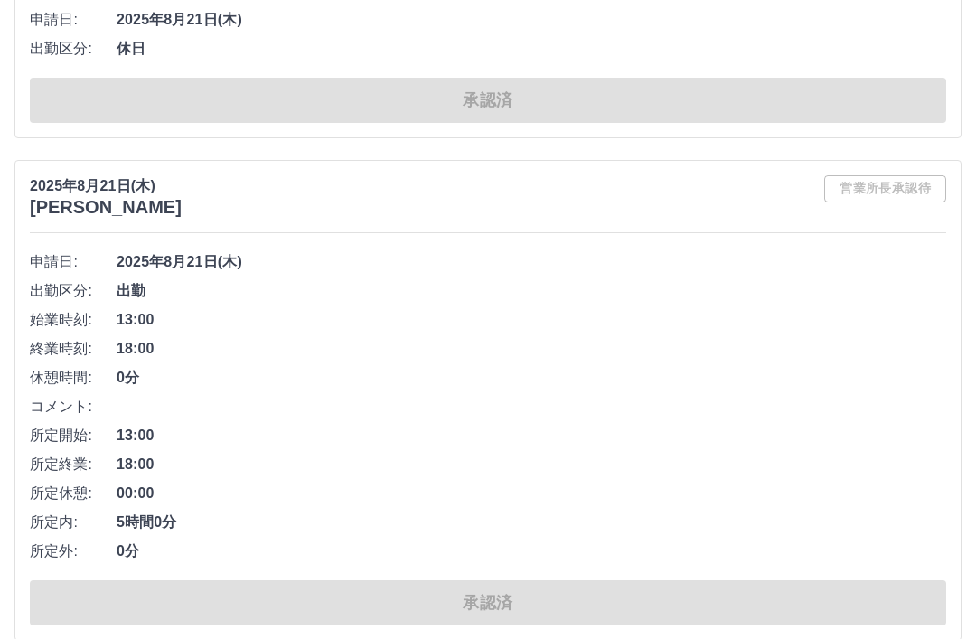
scroll to position [7717, 0]
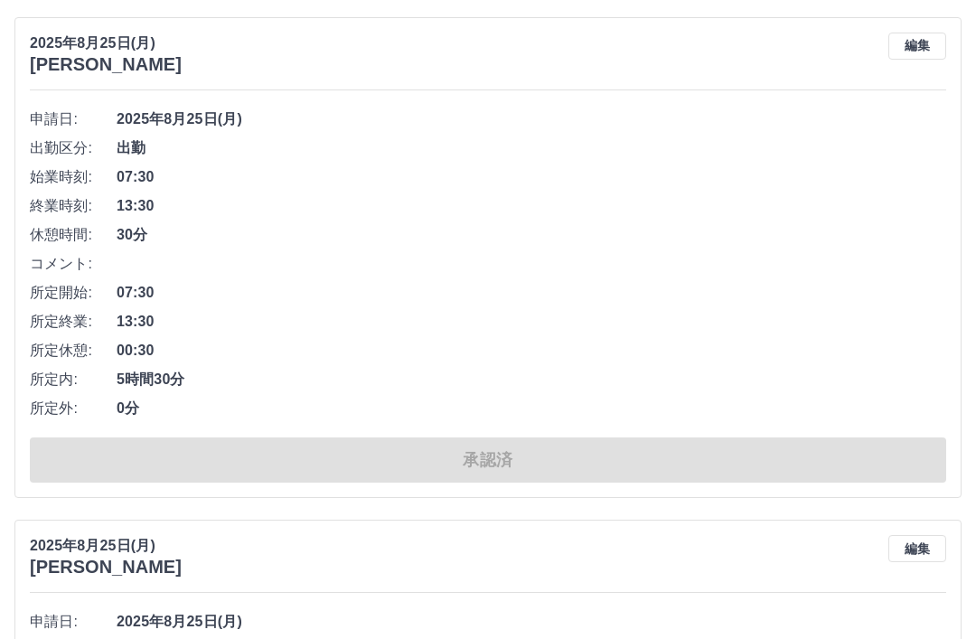
scroll to position [0, 0]
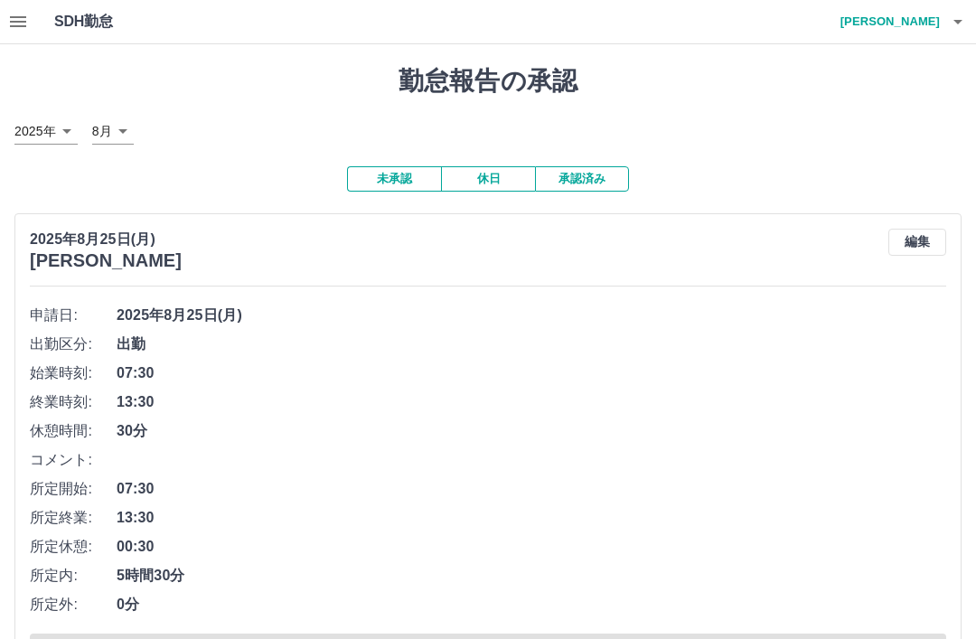
click at [958, 23] on icon "button" at bounding box center [957, 22] width 9 height 5
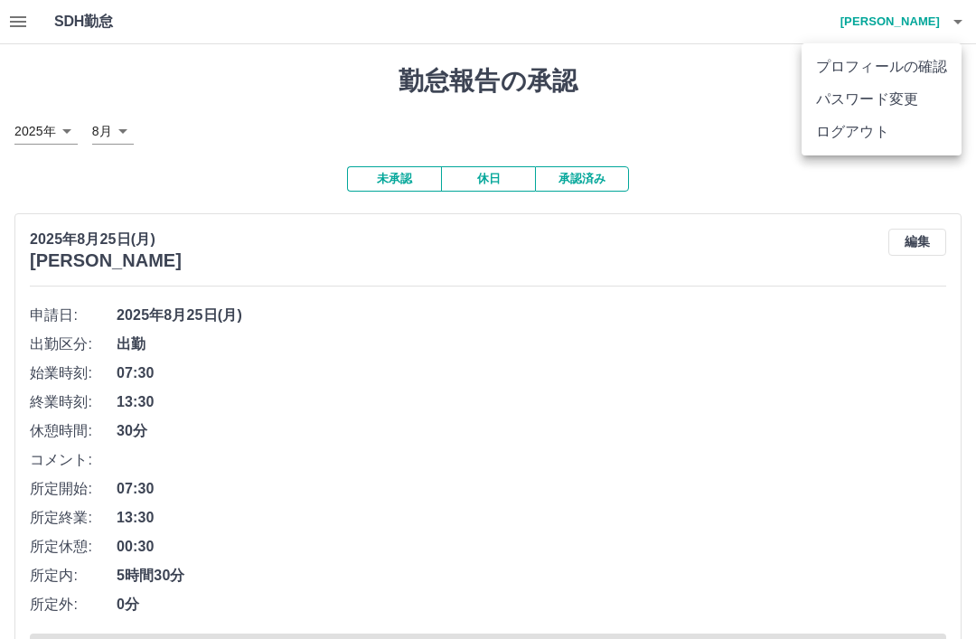
click at [908, 144] on li "ログアウト" at bounding box center [882, 132] width 160 height 33
